Goal: Check status: Check status

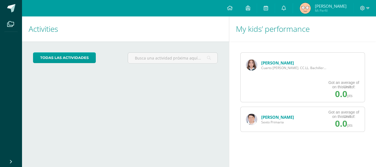
click at [278, 64] on link "[PERSON_NAME]" at bounding box center [277, 62] width 33 height 5
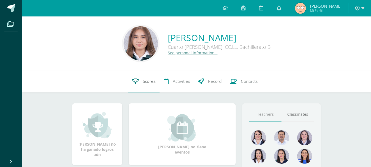
click at [152, 80] on span "Scores" at bounding box center [149, 82] width 13 height 6
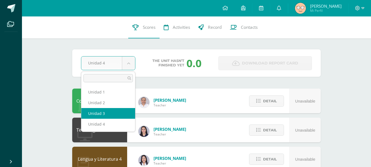
select select "Unidad 3"
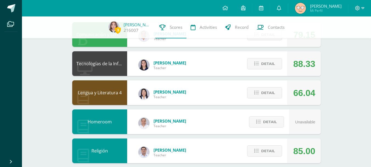
scroll to position [64, 0]
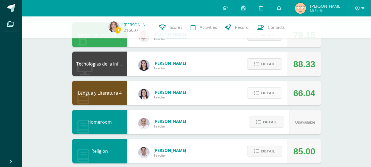
click at [262, 93] on span "Detail" at bounding box center [268, 93] width 14 height 10
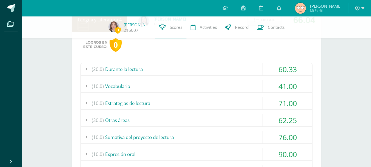
scroll to position [138, 0]
click at [97, 138] on span "(10.0)" at bounding box center [98, 137] width 12 height 12
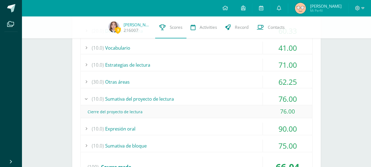
scroll to position [175, 0]
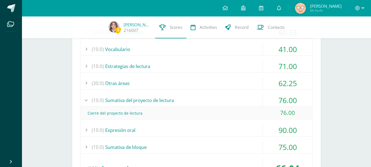
click at [93, 81] on span "(30.0)" at bounding box center [98, 83] width 12 height 12
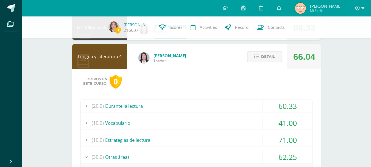
scroll to position [97, 0]
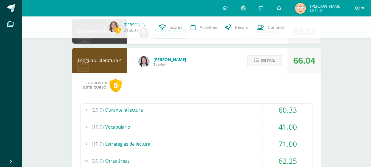
click at [131, 110] on div "(20.0) Durante la lectura" at bounding box center [197, 110] width 232 height 12
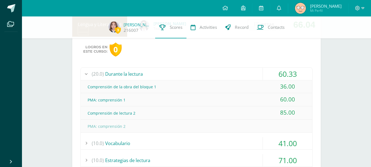
scroll to position [135, 0]
